Goal: Transaction & Acquisition: Purchase product/service

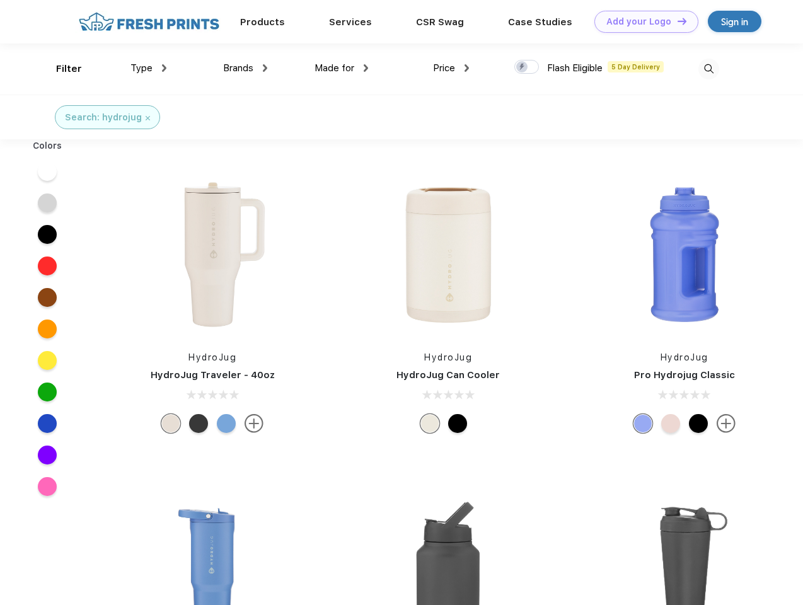
click at [642, 21] on link "Add your Logo Design Tool" at bounding box center [647, 22] width 104 height 22
click at [0, 0] on div "Design Tool" at bounding box center [0, 0] width 0 height 0
click at [677, 21] on link "Add your Logo Design Tool" at bounding box center [647, 22] width 104 height 22
click at [61, 69] on div "Filter" at bounding box center [69, 69] width 26 height 15
click at [149, 68] on span "Type" at bounding box center [142, 67] width 22 height 11
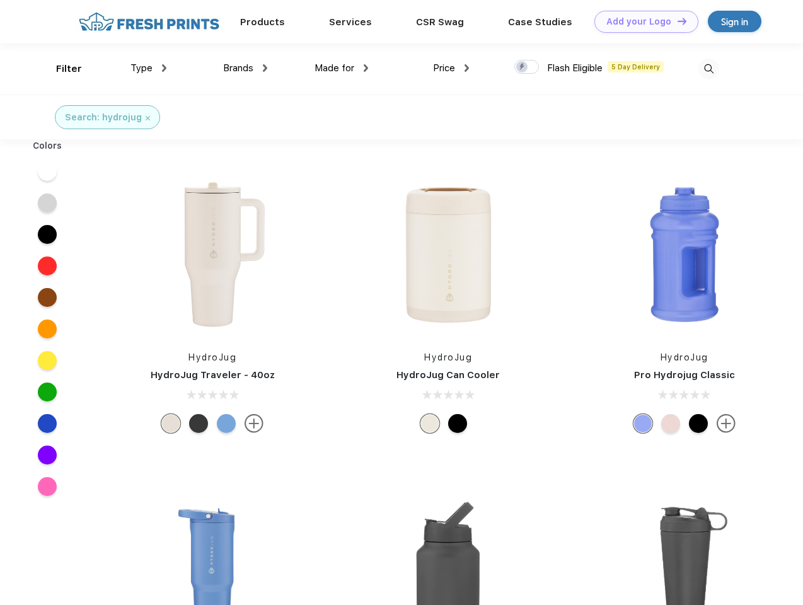
click at [245, 68] on span "Brands" at bounding box center [238, 67] width 30 height 11
click at [342, 68] on span "Made for" at bounding box center [335, 67] width 40 height 11
click at [452, 68] on span "Price" at bounding box center [444, 67] width 22 height 11
click at [527, 67] on div at bounding box center [527, 67] width 25 height 14
click at [523, 67] on input "checkbox" at bounding box center [519, 63] width 8 height 8
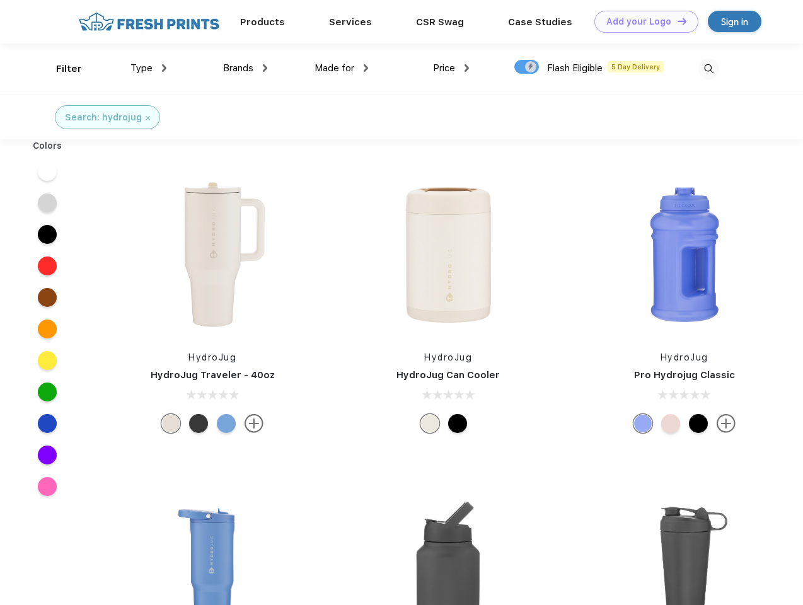
click at [709, 69] on img at bounding box center [709, 69] width 21 height 21
